Goal: Communication & Community: Answer question/provide support

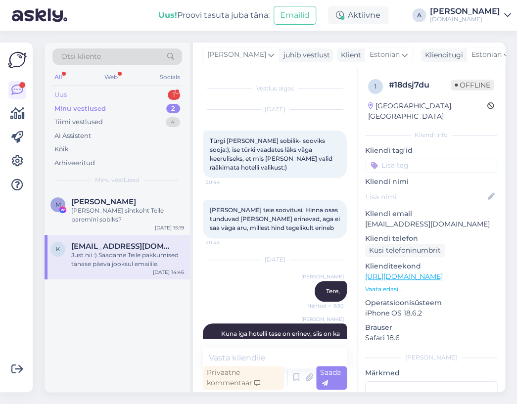
scroll to position [1038, 0]
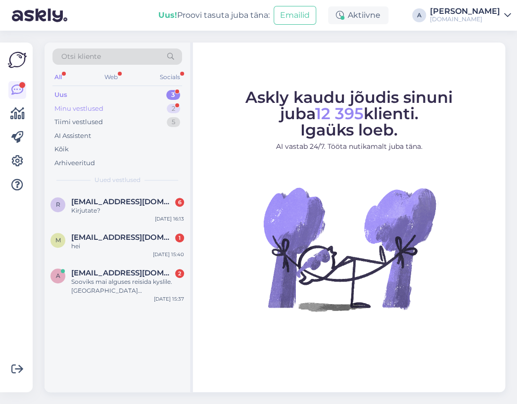
click at [170, 107] on div "2" at bounding box center [173, 109] width 13 height 10
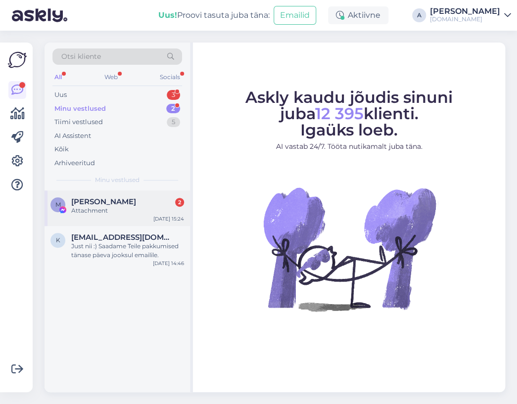
click at [144, 198] on div "[PERSON_NAME] 2" at bounding box center [127, 201] width 113 height 9
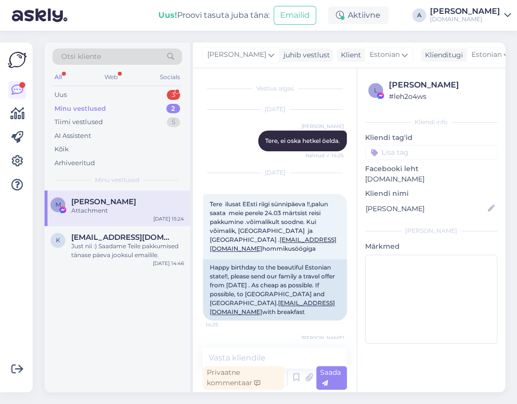
scroll to position [7212, 0]
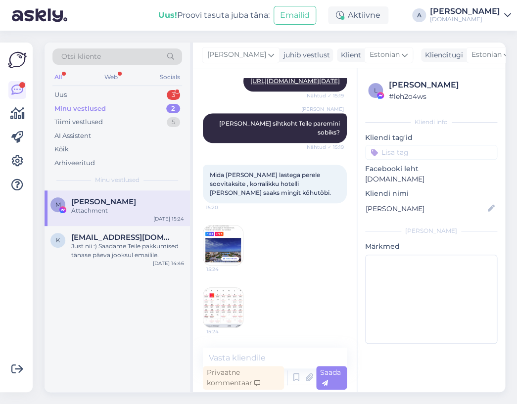
click at [233, 232] on img at bounding box center [223, 246] width 40 height 40
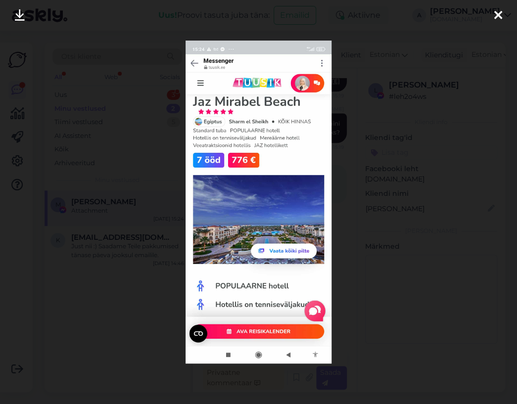
click at [402, 197] on div at bounding box center [258, 202] width 517 height 404
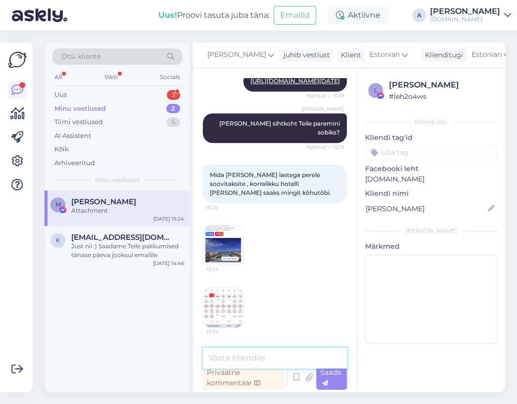
click at [262, 361] on textarea at bounding box center [275, 358] width 144 height 21
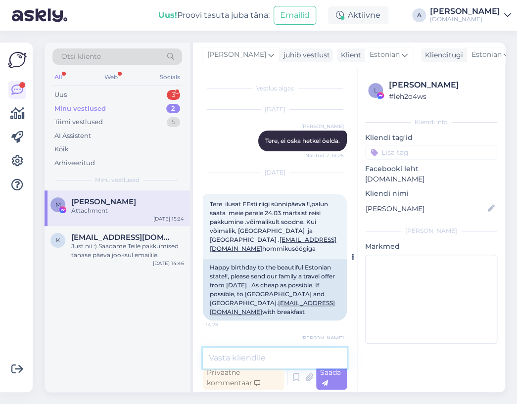
scroll to position [49, 0]
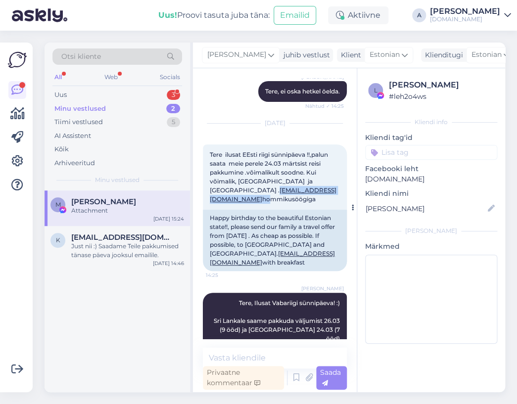
copy span "[EMAIL_ADDRESS][DOMAIN_NAME]"
drag, startPoint x: 260, startPoint y: 189, endPoint x: 209, endPoint y: 187, distance: 51.0
click at [209, 187] on div "Tere ilusat EEsti riigi sünnipäeva !!,palun saata meie perele 24.03 märtsist re…" at bounding box center [275, 176] width 144 height 65
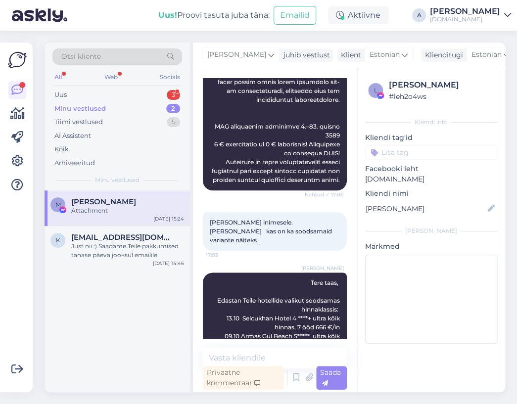
scroll to position [7212, 0]
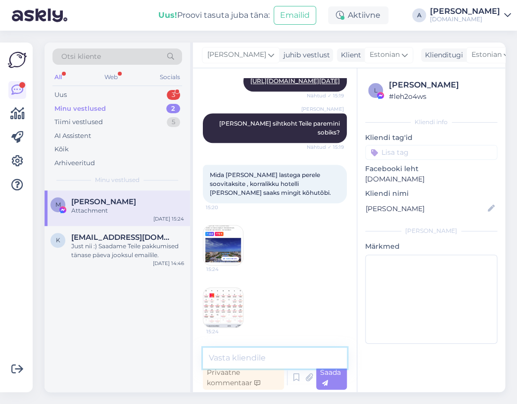
click at [269, 356] on textarea at bounding box center [275, 358] width 144 height 21
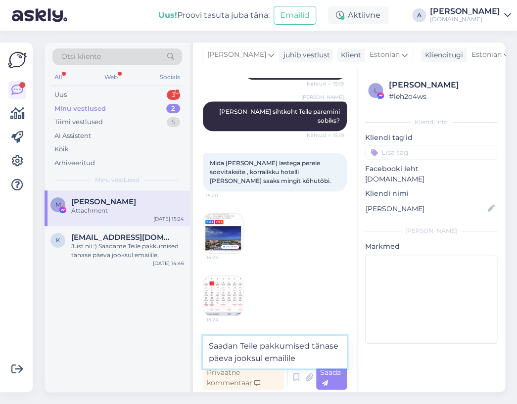
type textarea "Saadan Teile pakkumised tänase päeva jooksul emailile."
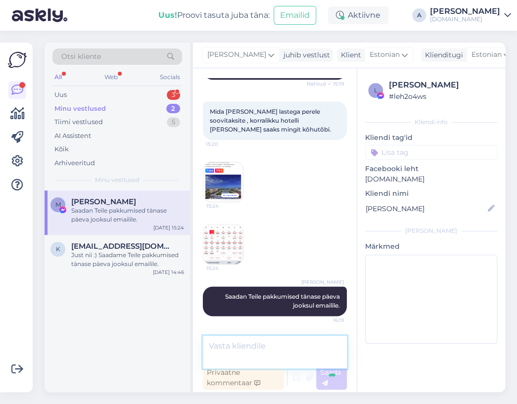
scroll to position [7264, 0]
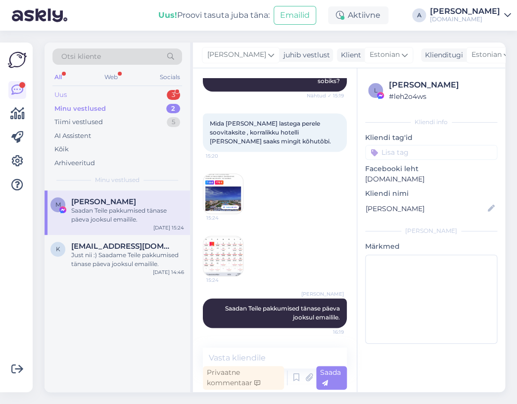
click at [70, 94] on div "Uus 3" at bounding box center [117, 95] width 130 height 14
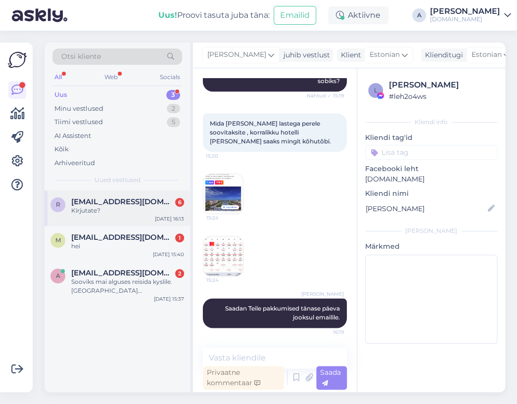
click at [117, 198] on span "[EMAIL_ADDRESS][DOMAIN_NAME]" at bounding box center [122, 201] width 103 height 9
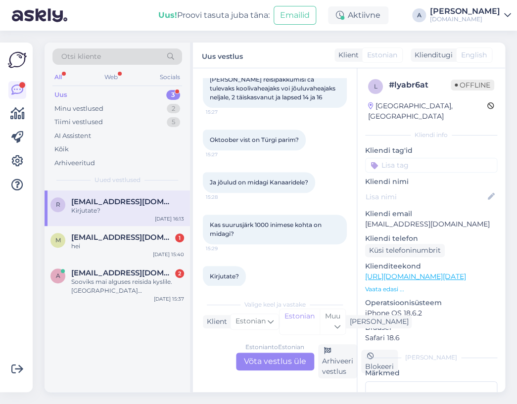
scroll to position [116, 0]
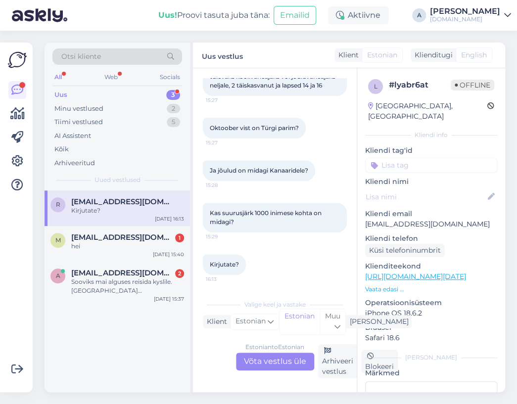
click at [129, 93] on div "Uus 3" at bounding box center [117, 95] width 130 height 14
click at [165, 102] on div "Minu vestlused 2" at bounding box center [117, 109] width 130 height 14
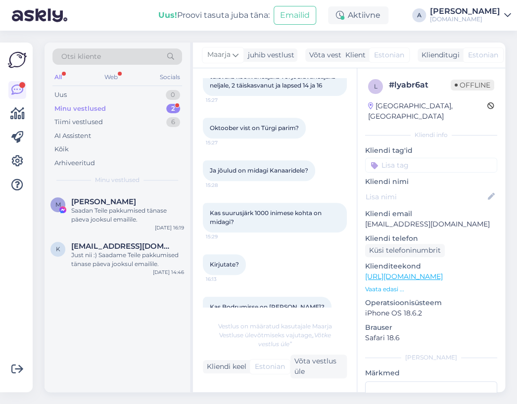
scroll to position [427, 0]
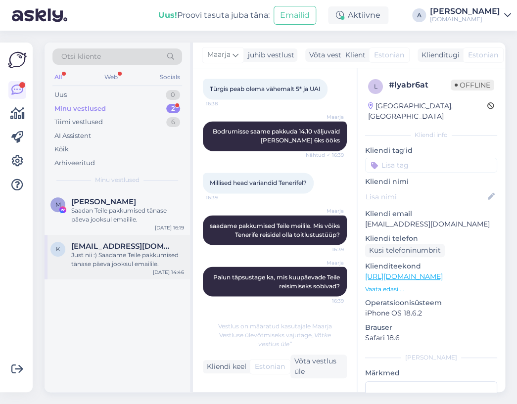
click at [159, 253] on div "Just nii :) Saadame Teile pakkumised tänase päeva jooksul emailile." at bounding box center [127, 260] width 113 height 18
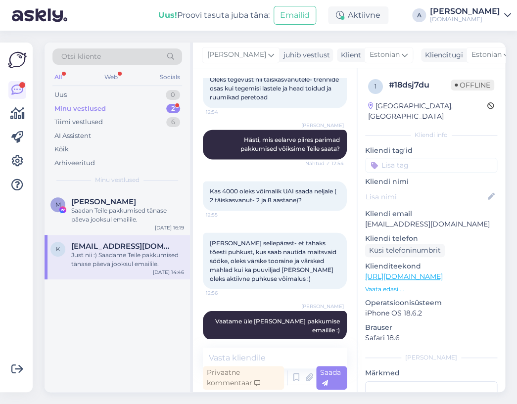
scroll to position [493, 0]
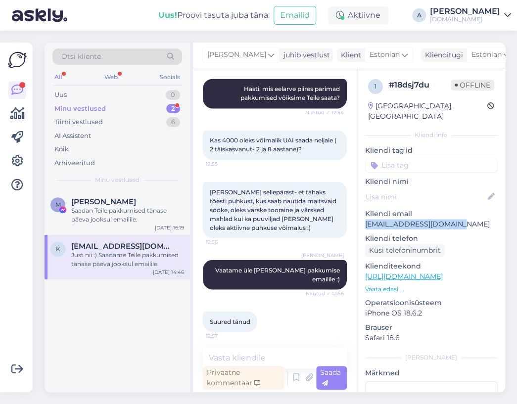
drag, startPoint x: 470, startPoint y: 211, endPoint x: 363, endPoint y: 216, distance: 107.0
click at [363, 216] on div "1 # 18dsj7du Offline [GEOGRAPHIC_DATA], [GEOGRAPHIC_DATA] Kliendi info Kliendi …" at bounding box center [431, 276] width 148 height 417
copy p "[EMAIL_ADDRESS][DOMAIN_NAME]"
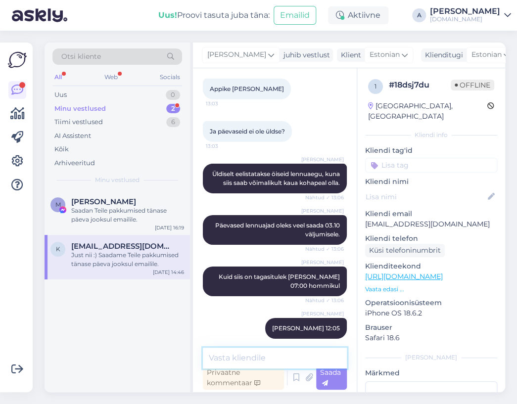
click at [286, 353] on textarea at bounding box center [275, 358] width 144 height 21
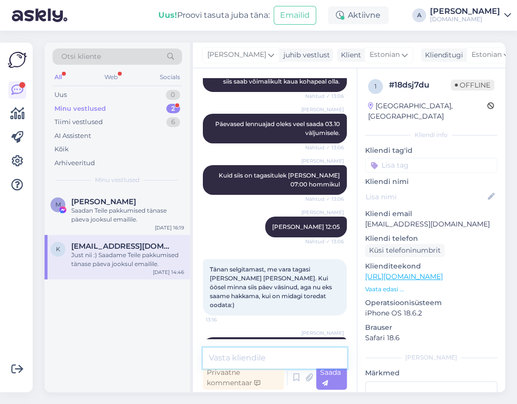
scroll to position [1038, 0]
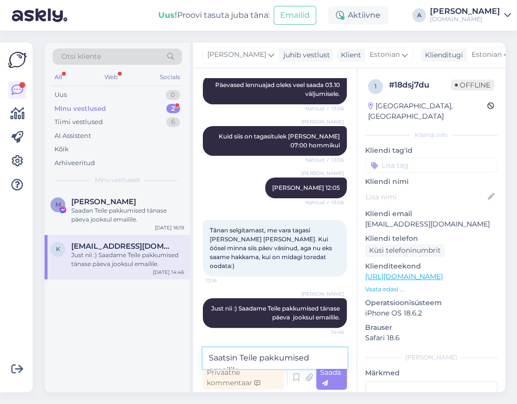
type textarea "Saatsin Teile pakkumised emailile."
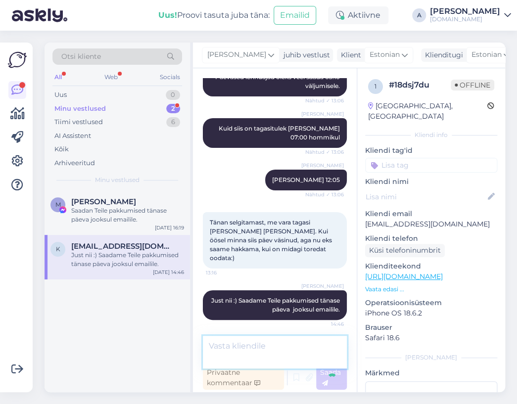
scroll to position [1080, 0]
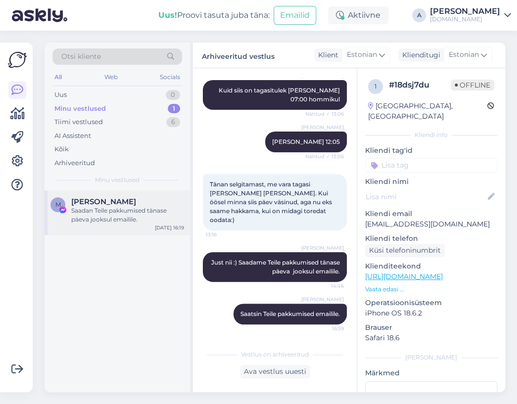
click at [155, 221] on div "Saadan Teile pakkumised tänase päeva jooksul emailile." at bounding box center [127, 215] width 113 height 18
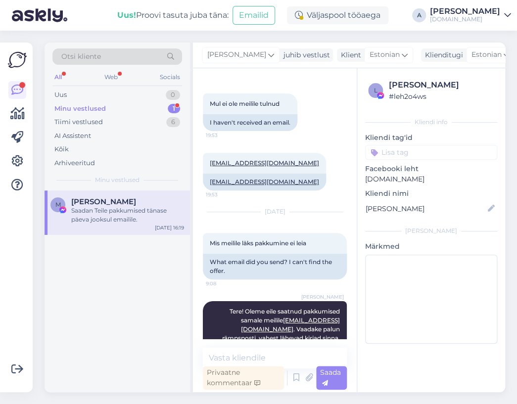
scroll to position [930, 0]
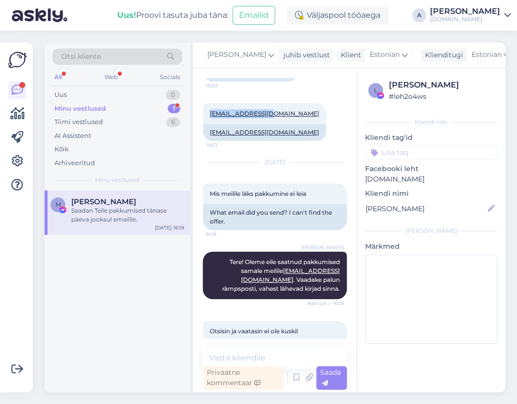
drag, startPoint x: 272, startPoint y: 95, endPoint x: 171, endPoint y: 86, distance: 100.8
click at [208, 103] on div "[EMAIL_ADDRESS][DOMAIN_NAME] 19:53" at bounding box center [264, 113] width 123 height 21
copy link "[EMAIL_ADDRESS][DOMAIN_NAME]"
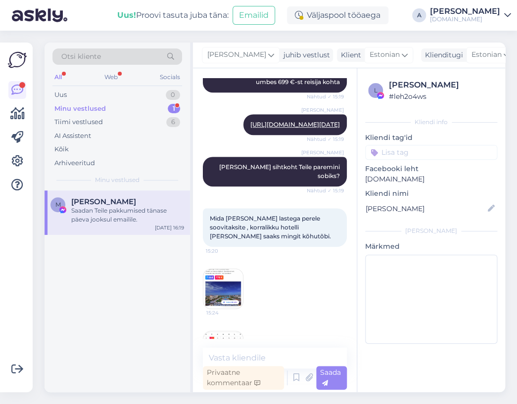
scroll to position [7200, 0]
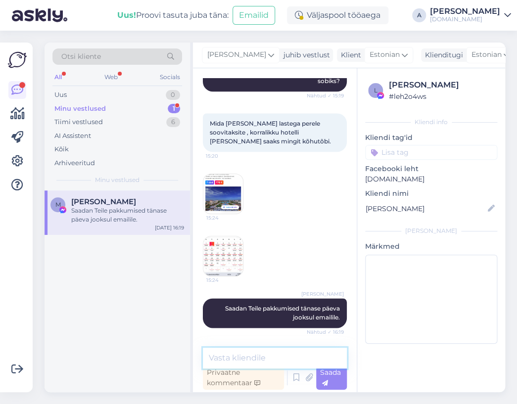
click at [293, 349] on textarea at bounding box center [275, 358] width 144 height 21
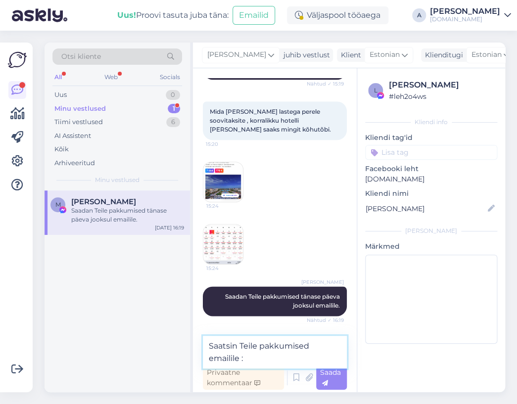
type textarea "Saatsin Teile pakkumised emailile :)"
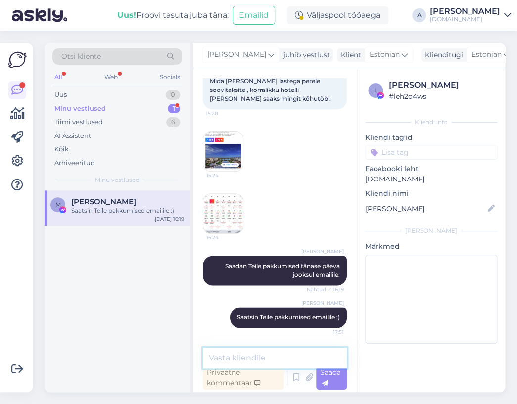
scroll to position [7243, 0]
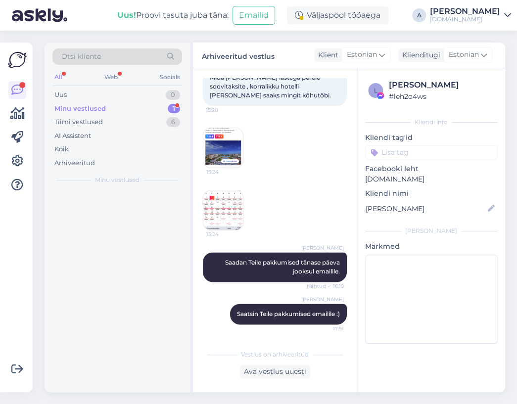
scroll to position [7246, 0]
